Goal: Book appointment/travel/reservation

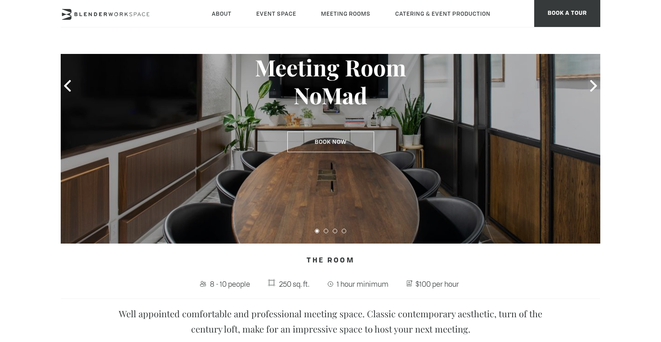
scroll to position [131, 0]
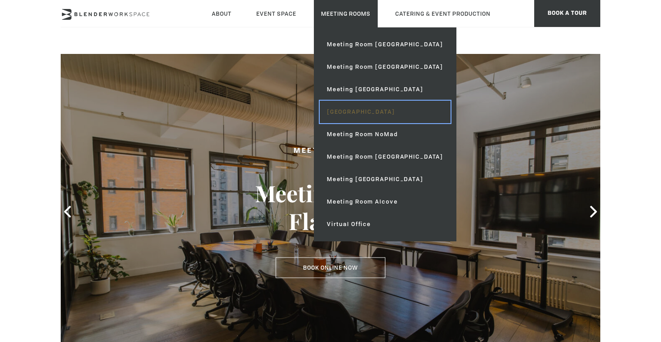
click at [372, 110] on link "[GEOGRAPHIC_DATA]" at bounding box center [385, 112] width 131 height 22
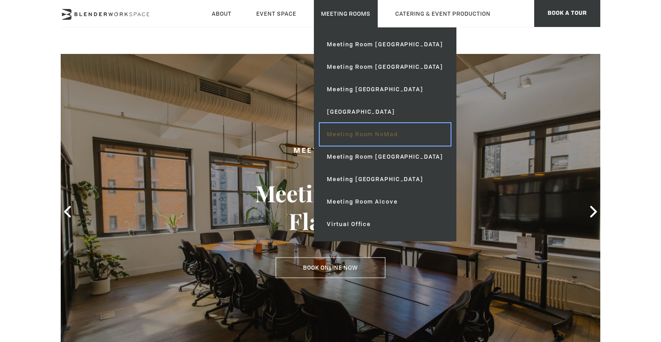
click at [366, 137] on link "Meeting Room NoMad" at bounding box center [385, 134] width 131 height 22
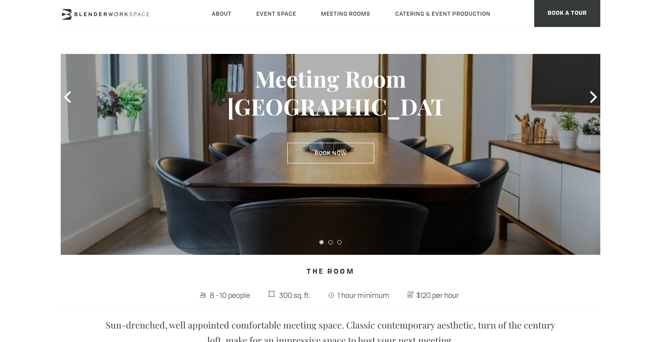
scroll to position [114, 0]
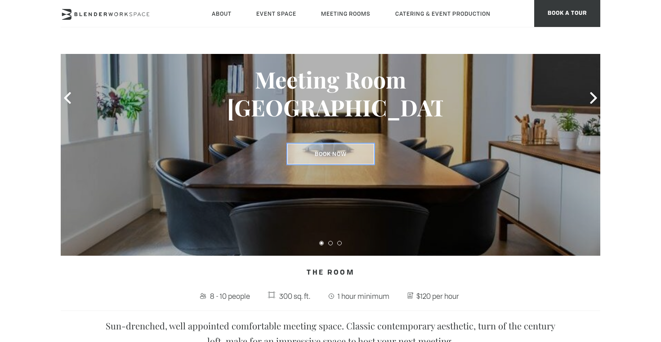
click at [330, 156] on link "Book Now" at bounding box center [330, 154] width 87 height 21
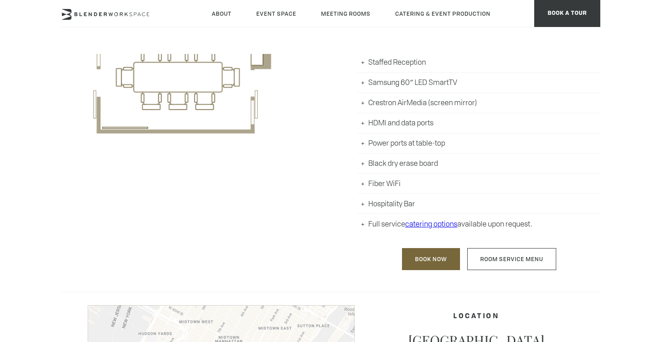
scroll to position [509, 0]
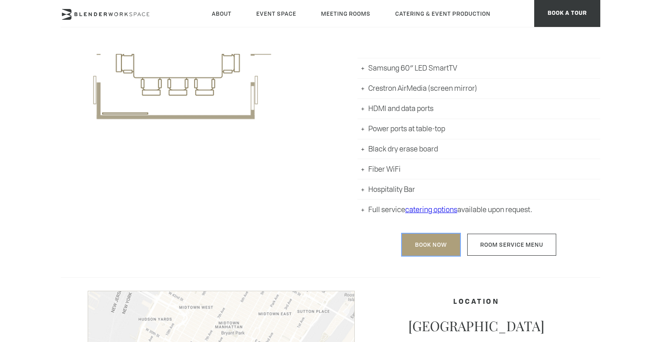
click at [426, 247] on link "Book Now" at bounding box center [431, 245] width 58 height 22
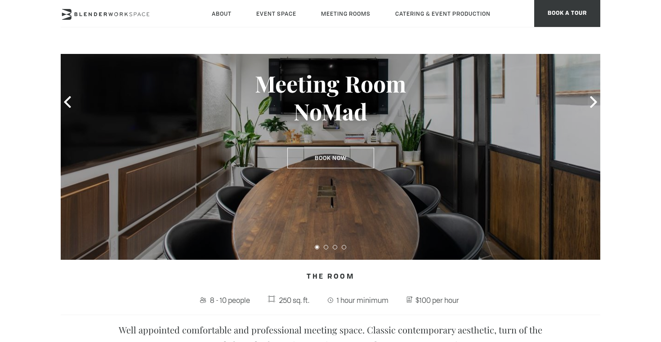
scroll to position [96, 0]
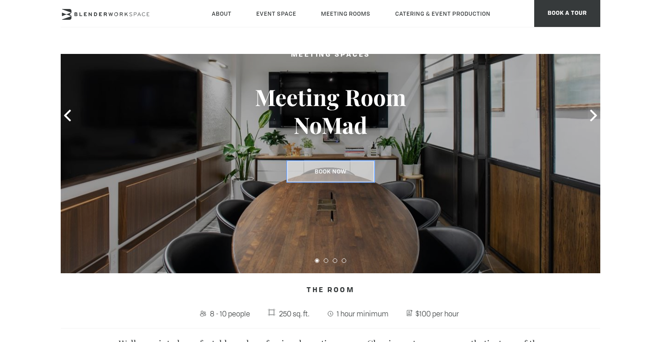
click at [356, 166] on link "Book Now" at bounding box center [330, 171] width 87 height 21
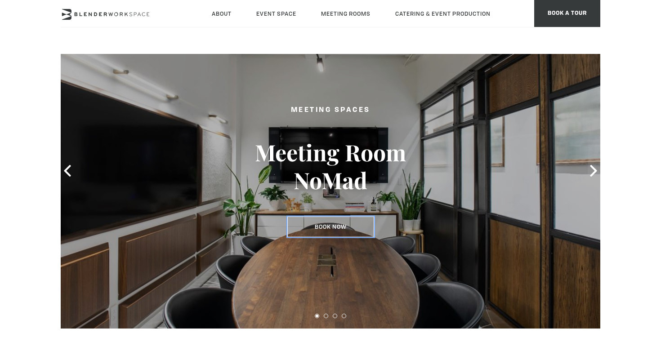
scroll to position [28, 0]
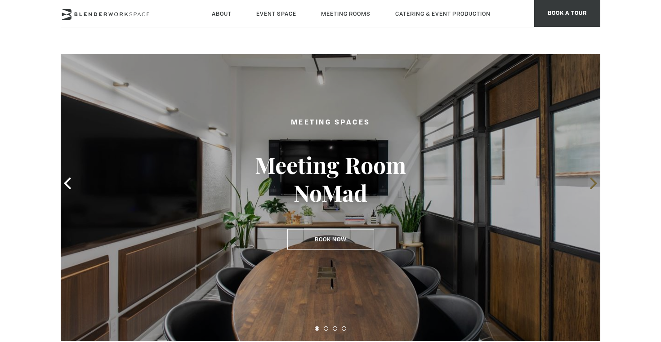
click at [595, 179] on icon at bounding box center [594, 184] width 12 height 12
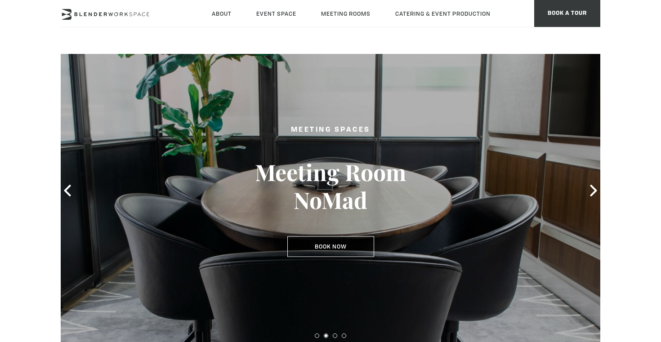
scroll to position [22, 0]
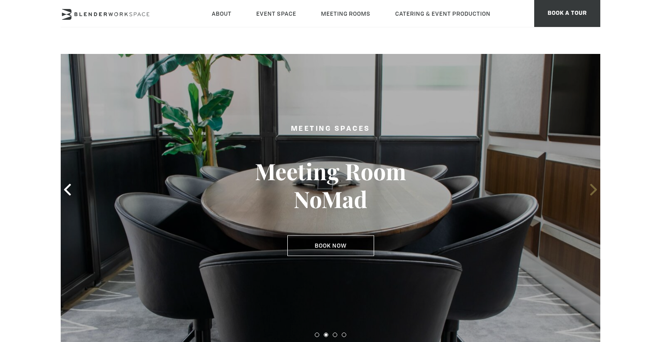
click at [597, 192] on icon at bounding box center [594, 190] width 12 height 12
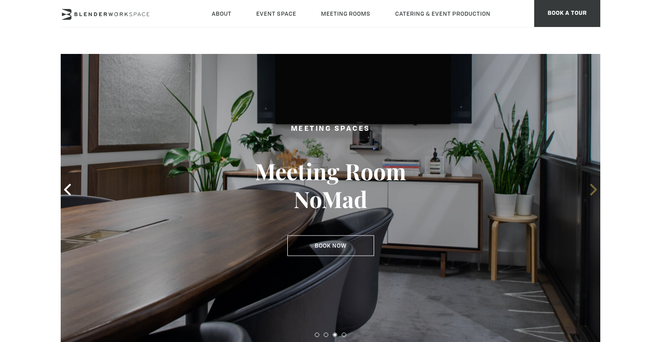
click at [594, 194] on icon at bounding box center [594, 190] width 12 height 12
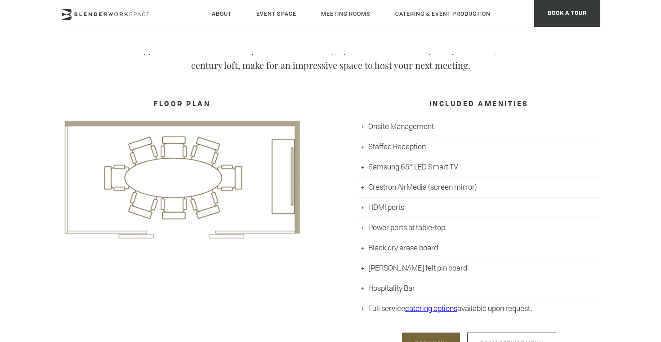
scroll to position [391, 0]
click at [396, 290] on li "Hospitality Bar" at bounding box center [478, 287] width 243 height 20
